Goal: Navigation & Orientation: Find specific page/section

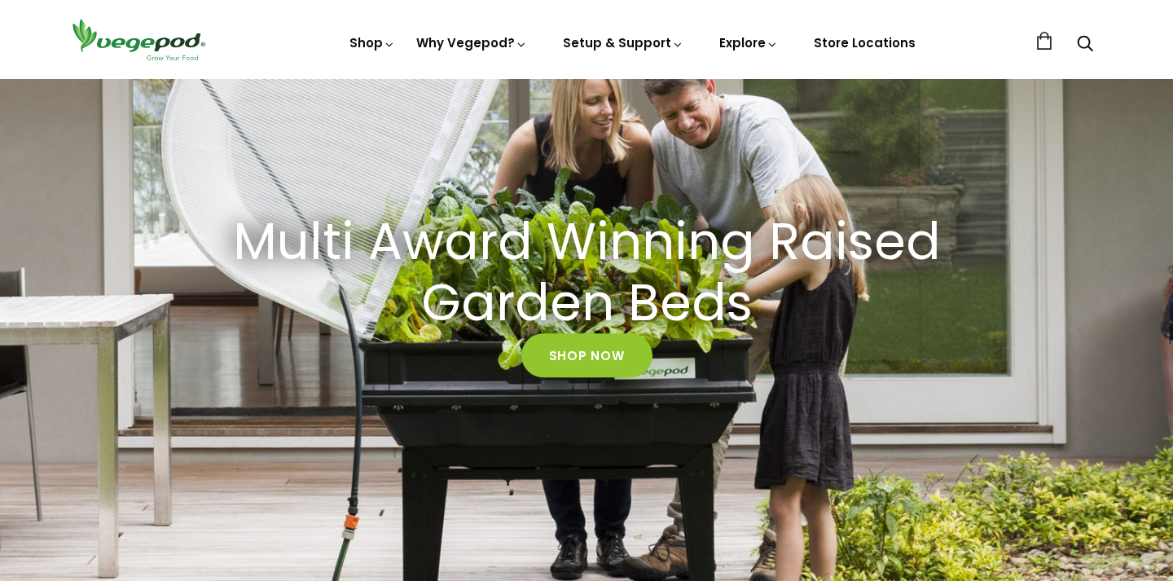
scroll to position [177, 0]
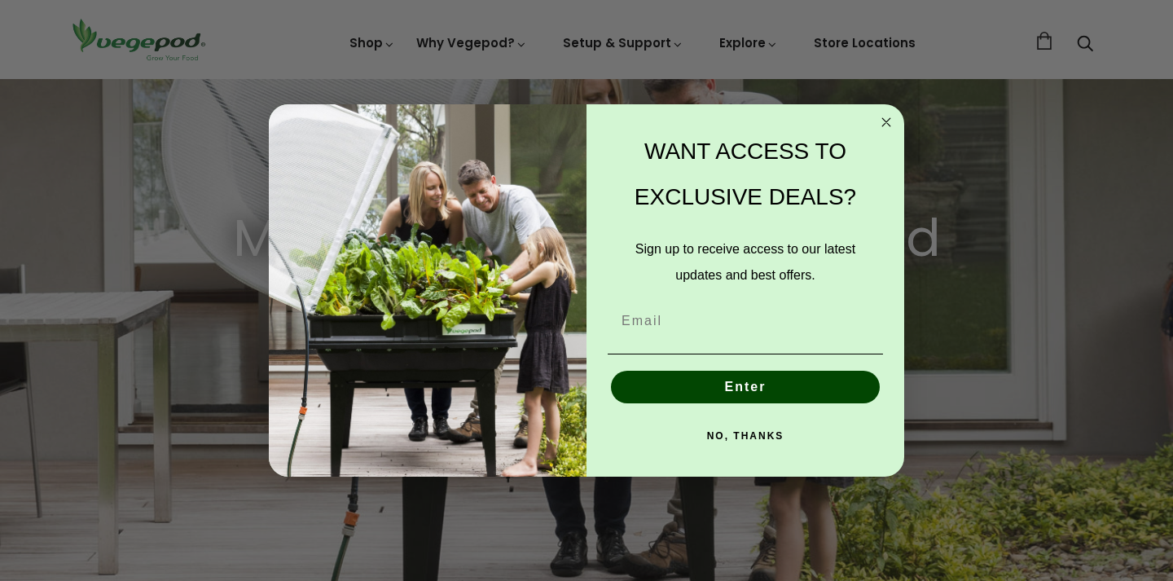
click at [892, 123] on circle "Close dialog" at bounding box center [886, 122] width 19 height 19
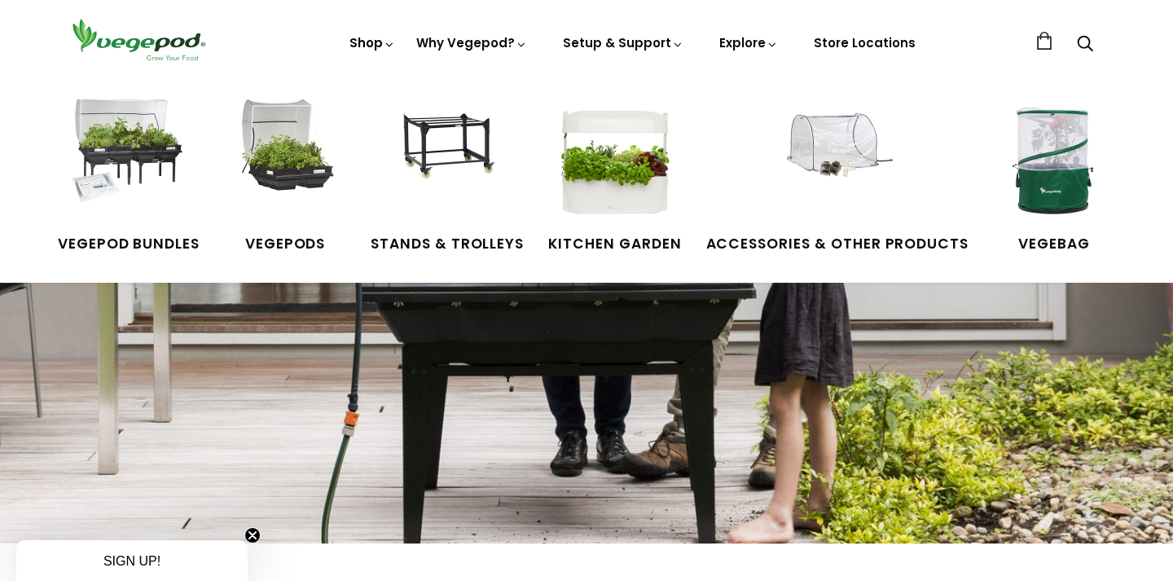
scroll to position [0, 840]
click at [317, 175] on img at bounding box center [285, 160] width 122 height 122
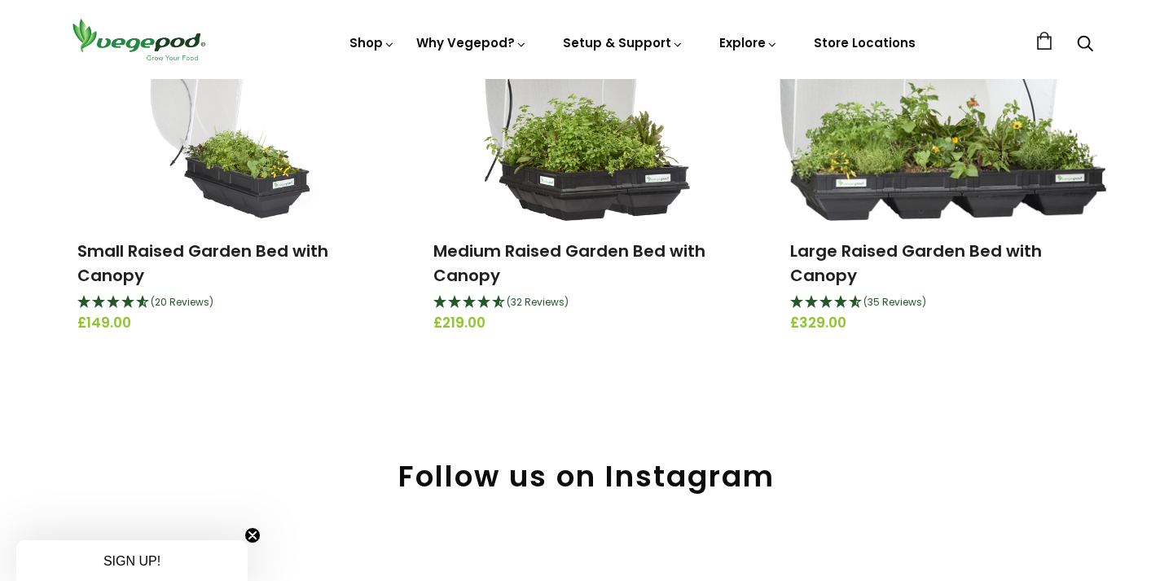
scroll to position [296, 0]
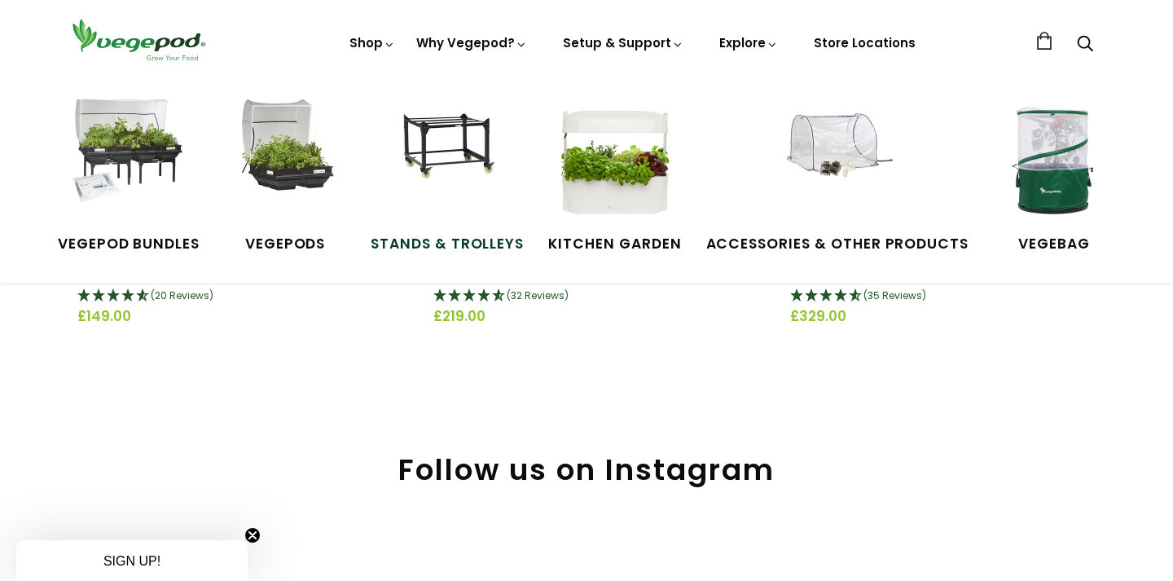
click at [426, 160] on img at bounding box center [447, 160] width 122 height 122
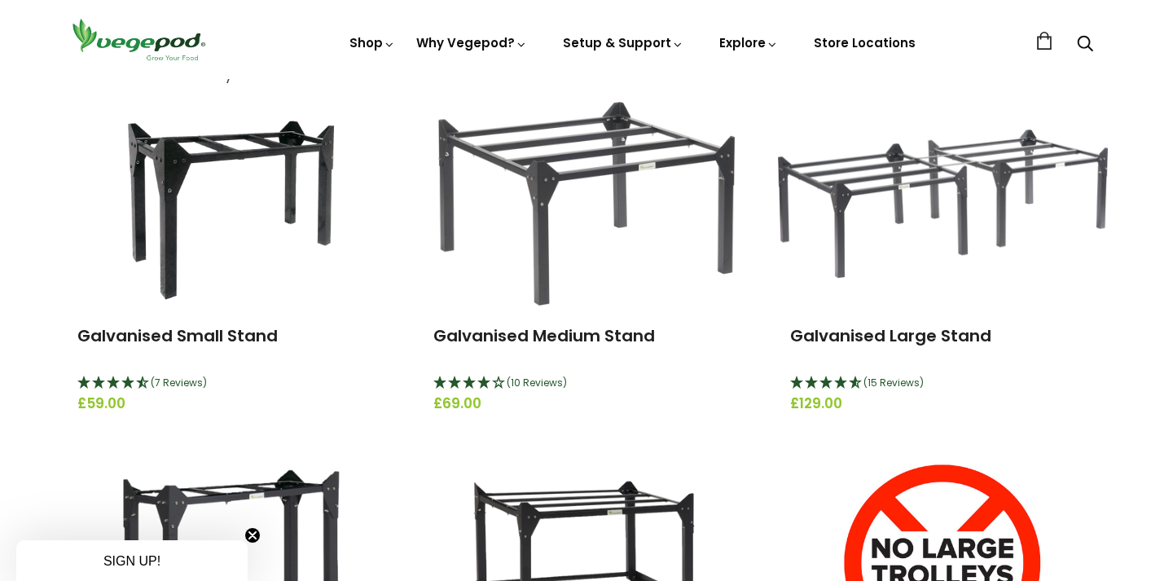
scroll to position [199, 0]
